Goal: Find specific page/section: Find specific page/section

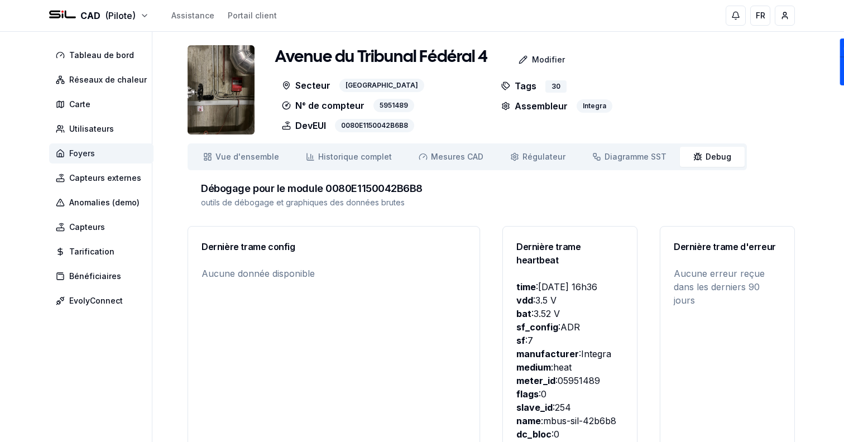
click at [74, 155] on span "Foyers" at bounding box center [82, 153] width 26 height 11
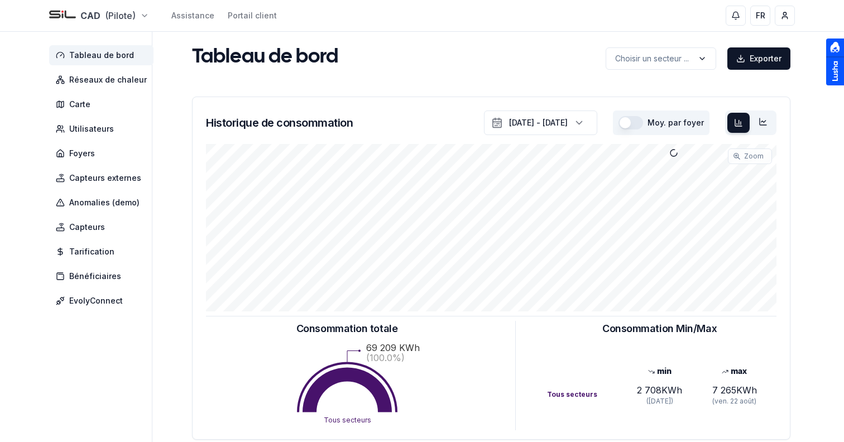
click at [107, 16] on html "CAD (Pilote) Assistance Portail client FR Sami Tableau de bord Réseaux de chale…" at bounding box center [422, 345] width 844 height 691
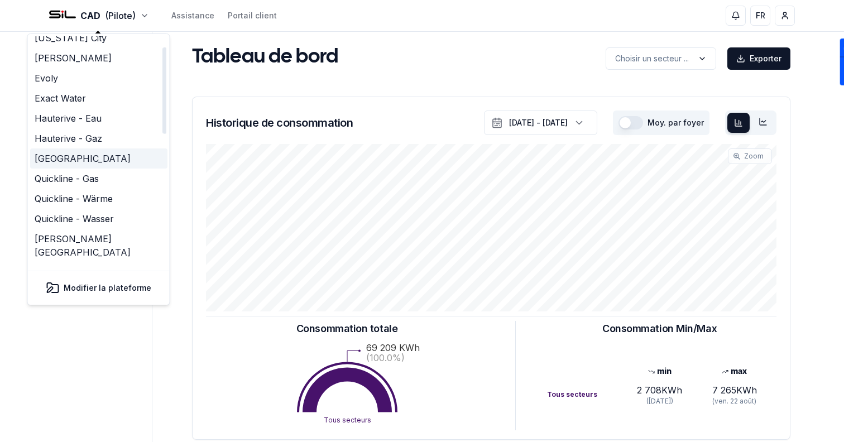
scroll to position [3, 0]
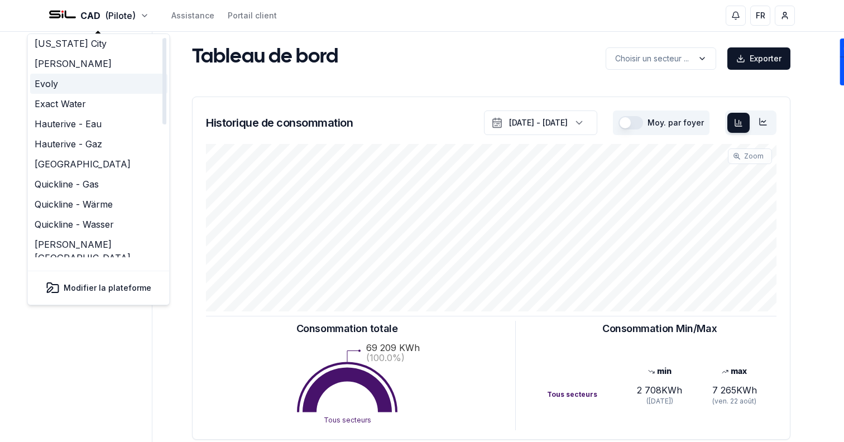
click at [70, 85] on link "Evoly" at bounding box center [98, 84] width 137 height 20
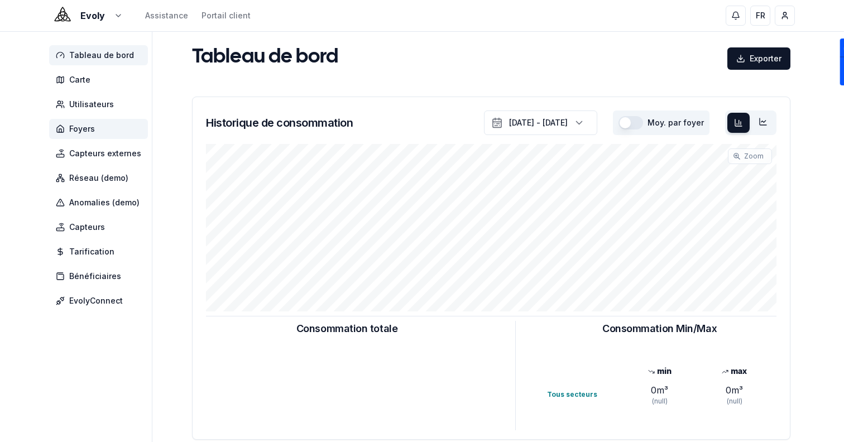
click at [89, 138] on span "Foyers" at bounding box center [98, 129] width 99 height 20
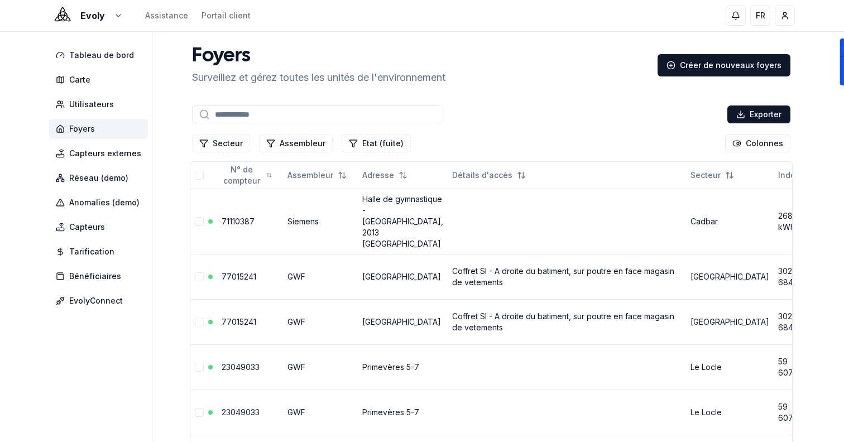
click at [277, 114] on input at bounding box center [317, 114] width 251 height 18
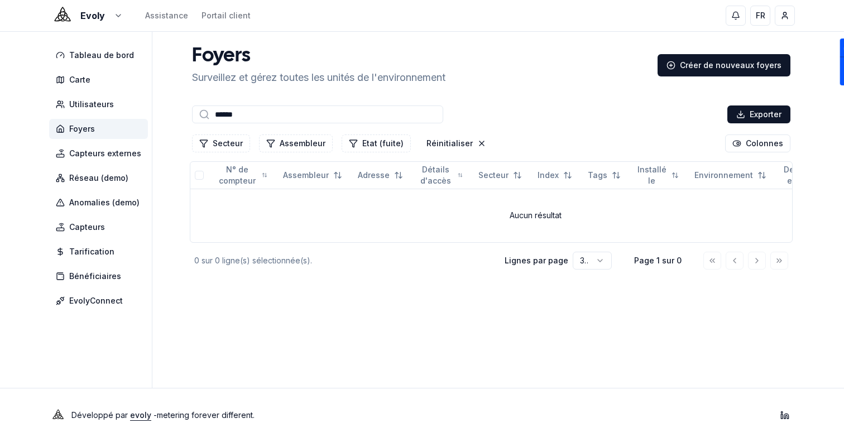
type input "******"
